Goal: Task Accomplishment & Management: Manage account settings

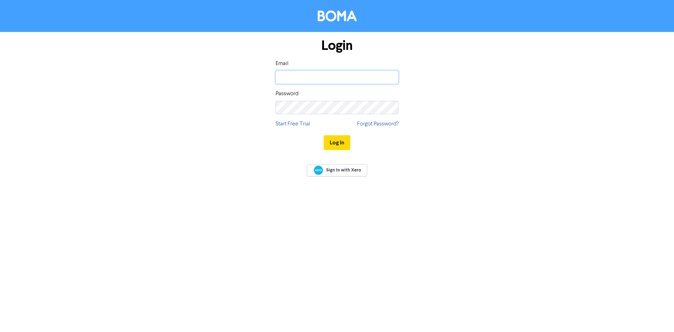
click at [340, 74] on input "email" at bounding box center [337, 77] width 123 height 13
click at [334, 171] on div "Sign In with Xero" at bounding box center [337, 171] width 674 height 28
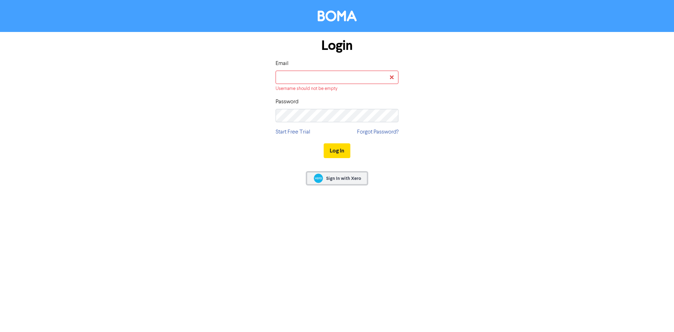
click at [333, 176] on span "Sign In with Xero" at bounding box center [343, 178] width 35 height 6
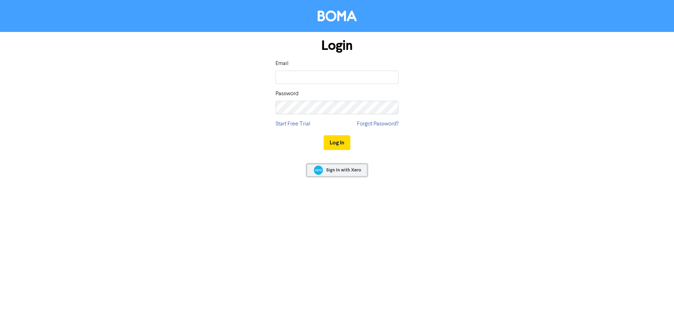
click at [343, 172] on span "Sign In with Xero" at bounding box center [343, 170] width 35 height 6
click at [304, 78] on input "email" at bounding box center [337, 77] width 123 height 13
type input "[EMAIL_ADDRESS][DOMAIN_NAME]"
click at [364, 127] on div "Login Email [EMAIL_ADDRESS][DOMAIN_NAME] Password Start Free Trial Forgot Passw…" at bounding box center [336, 94] width 133 height 125
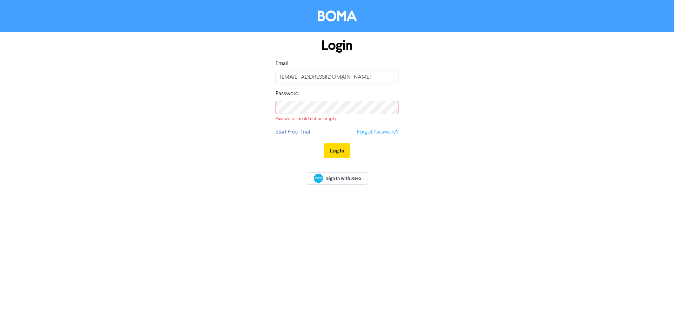
click at [364, 130] on link "Forgot Password?" at bounding box center [377, 132] width 41 height 8
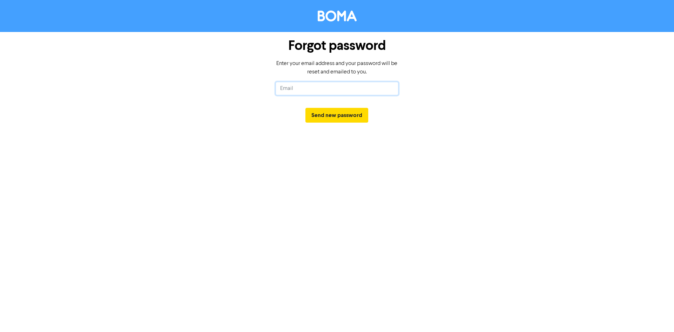
click at [316, 91] on input "text" at bounding box center [337, 88] width 123 height 13
type input "ruby.mclaren@crossgroup.co.nz"
click at [327, 113] on button "Send new password" at bounding box center [336, 115] width 63 height 15
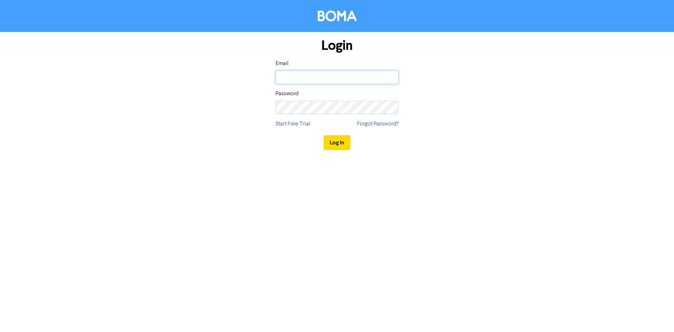
click at [318, 73] on input "email" at bounding box center [337, 77] width 123 height 13
type input "ruby.mclaren@crossgroup.co.nz"
click at [324, 135] on button "Log In" at bounding box center [337, 142] width 27 height 15
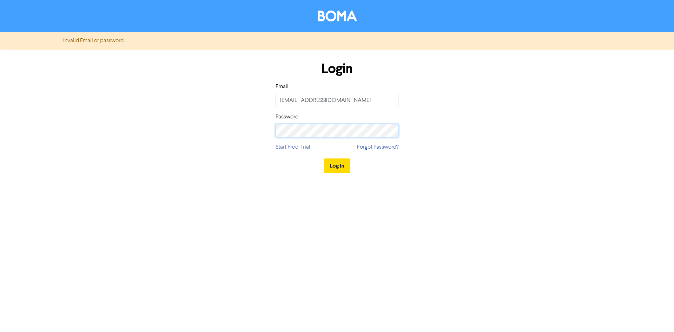
click at [232, 132] on div "Login Email ruby.mclaren@crossgroup.co.nz Password Start Free Trial Forgot Pass…" at bounding box center [337, 117] width 400 height 125
click at [324, 158] on button "Log In" at bounding box center [337, 165] width 27 height 15
click at [224, 131] on div "Login Email ruby.mclaren@crossgroup.co.nz Password Start Free Trial Forgot Pass…" at bounding box center [337, 117] width 400 height 125
click at [324, 158] on button "Log In" at bounding box center [337, 165] width 27 height 15
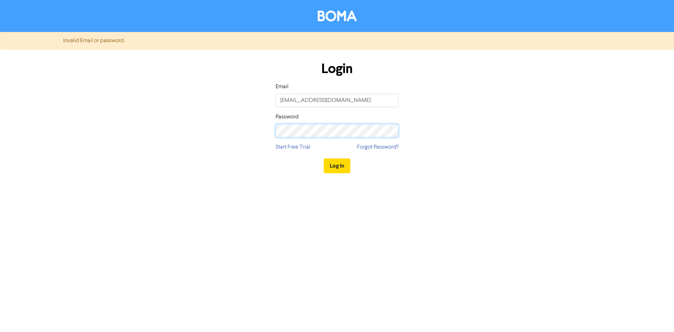
click at [226, 137] on div "Login Email ruby.mclaren@crossgroup.co.nz Password Start Free Trial Forgot Pass…" at bounding box center [337, 117] width 400 height 125
click at [324, 158] on button "Log In" at bounding box center [337, 165] width 27 height 15
click at [336, 166] on button "Log In" at bounding box center [337, 165] width 27 height 15
click at [241, 134] on div "Login Email ruby.mclaren@crossgroup.co.nz Password Start Free Trial Forgot Pass…" at bounding box center [337, 117] width 400 height 125
click at [324, 158] on button "Log In" at bounding box center [337, 165] width 27 height 15
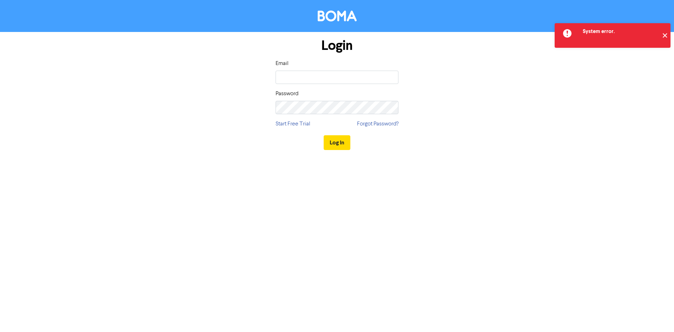
click at [666, 34] on button "✕" at bounding box center [665, 35] width 12 height 25
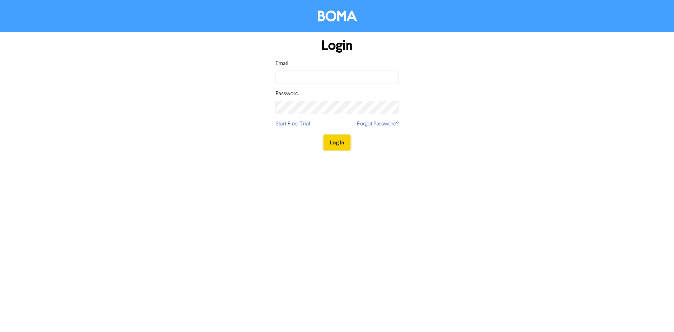
click at [341, 146] on button "Log In" at bounding box center [337, 142] width 27 height 15
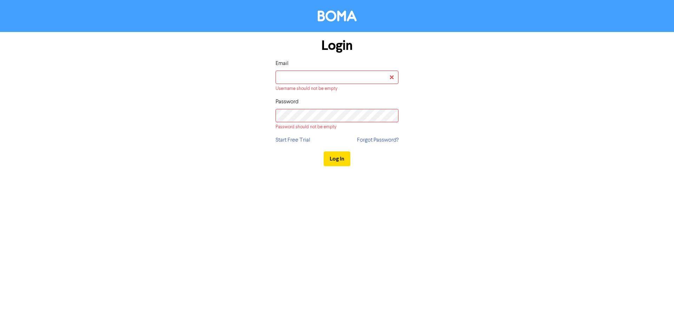
click at [278, 176] on div at bounding box center [337, 180] width 674 height 14
click at [334, 18] on img at bounding box center [337, 16] width 39 height 11
click at [405, 192] on div "Login Email Username should not be empty Password Password should not be empty …" at bounding box center [337, 166] width 674 height 332
click at [310, 75] on input "email" at bounding box center [337, 77] width 123 height 13
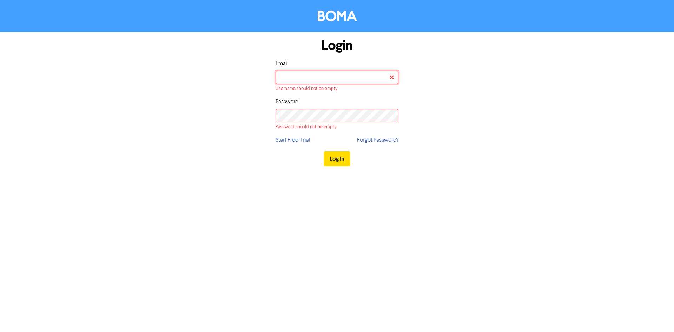
type input "ruby.mclaren@crossgroup.co.nz"
